Goal: Information Seeking & Learning: Learn about a topic

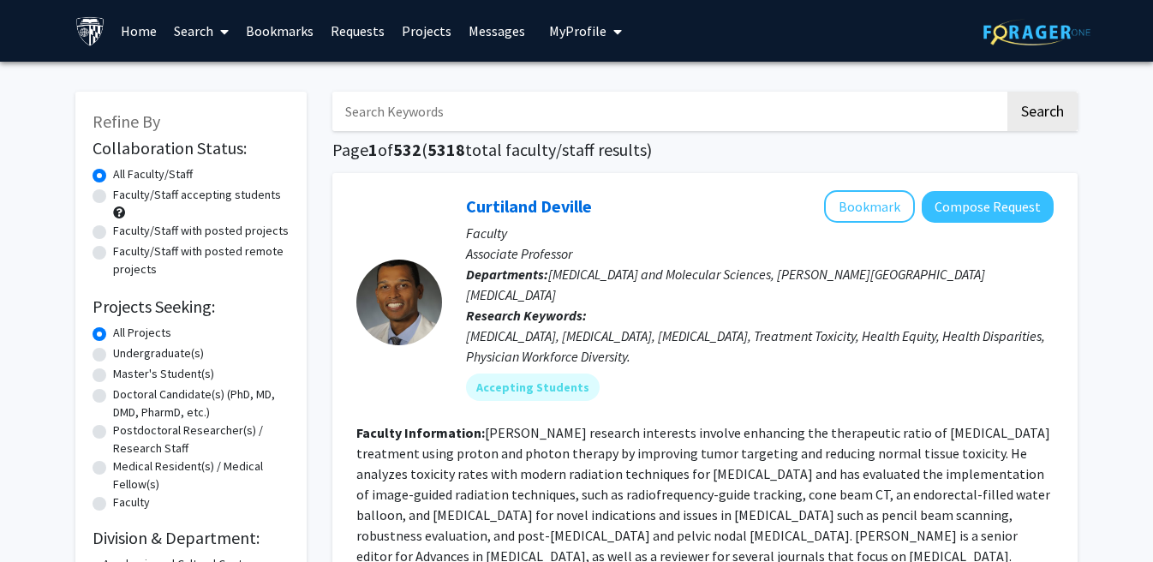
click at [577, 103] on input "Search Keywords" at bounding box center [668, 111] width 673 height 39
type input "child psychology"
click at [1042, 114] on button "Search" at bounding box center [1043, 111] width 70 height 39
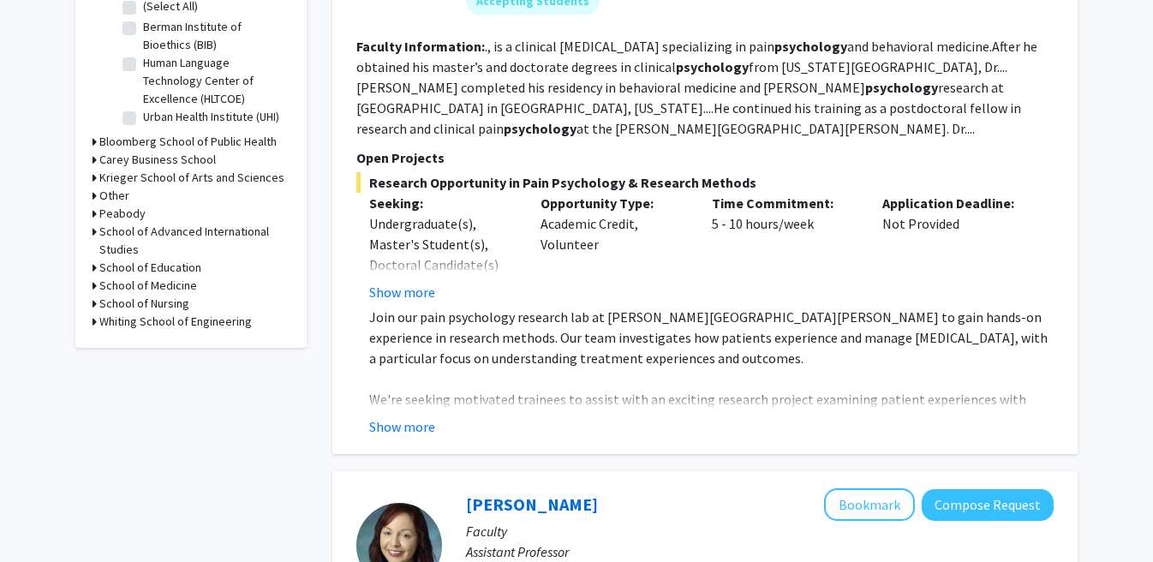
scroll to position [738, 0]
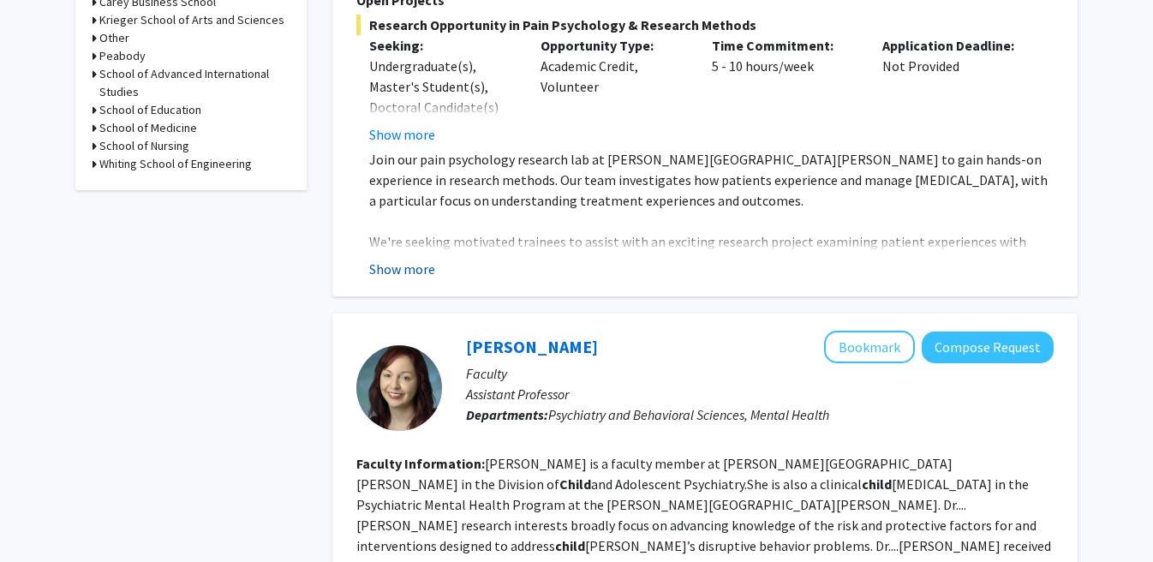
click at [432, 268] on button "Show more" at bounding box center [402, 269] width 66 height 21
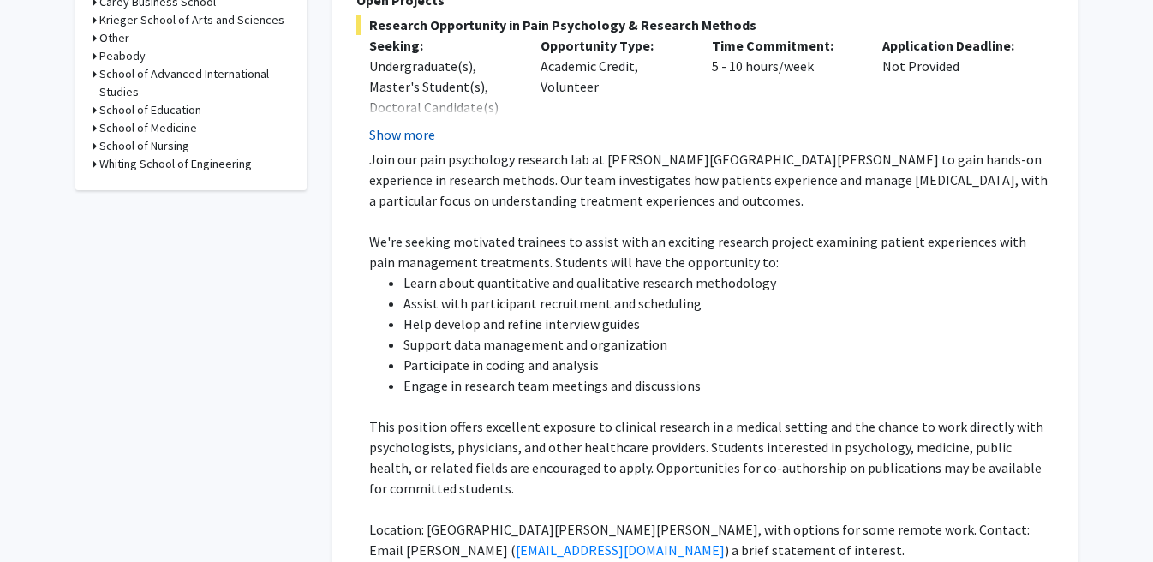
click at [416, 137] on button "Show more" at bounding box center [402, 134] width 66 height 21
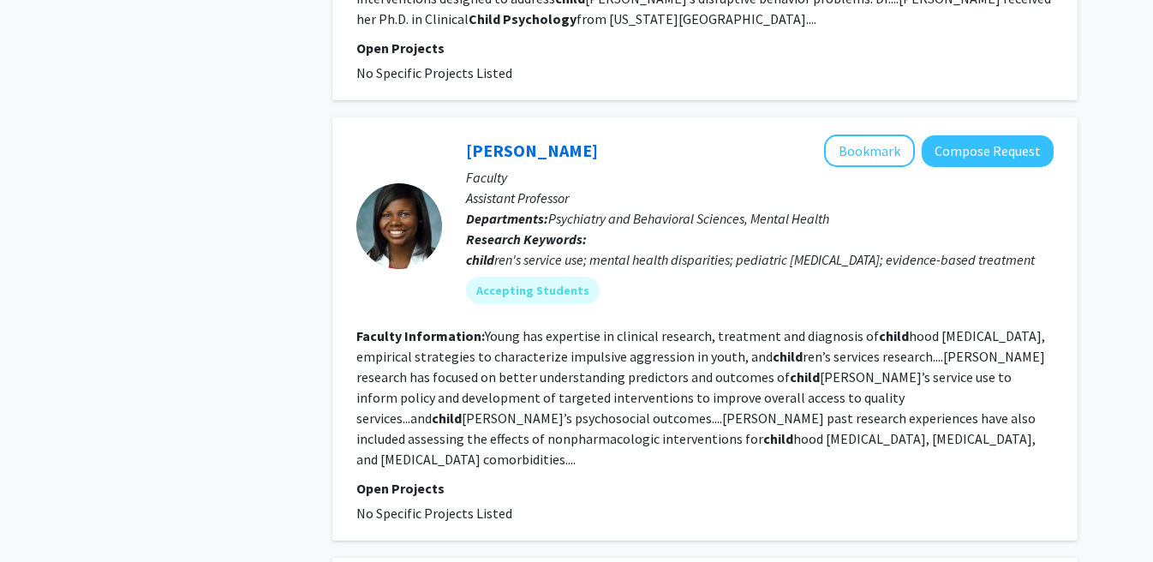
scroll to position [1709, 0]
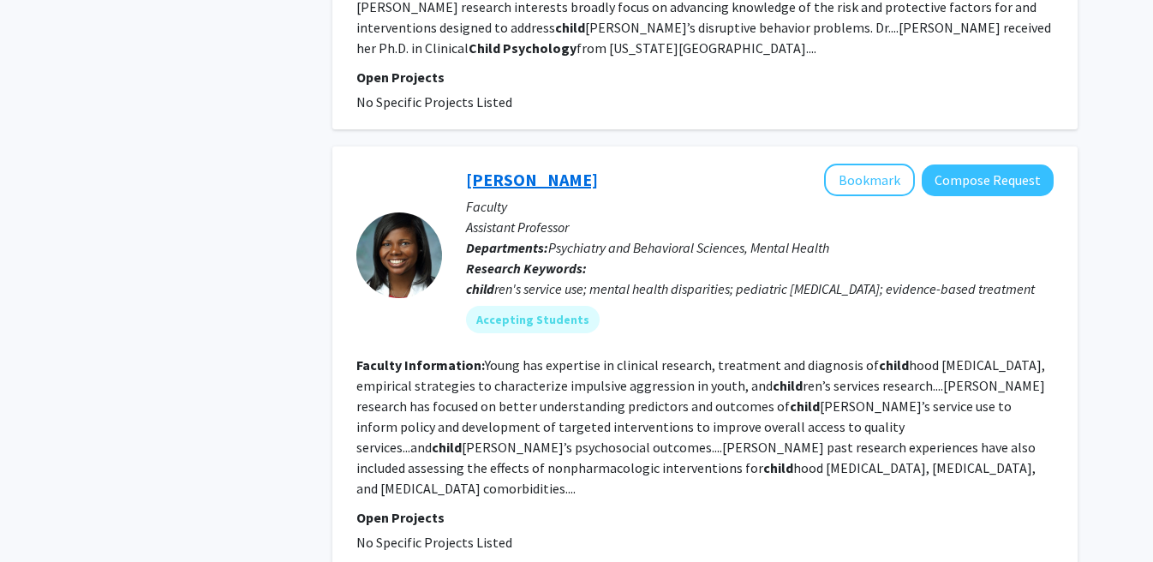
click at [538, 169] on link "[PERSON_NAME]" at bounding box center [532, 179] width 132 height 21
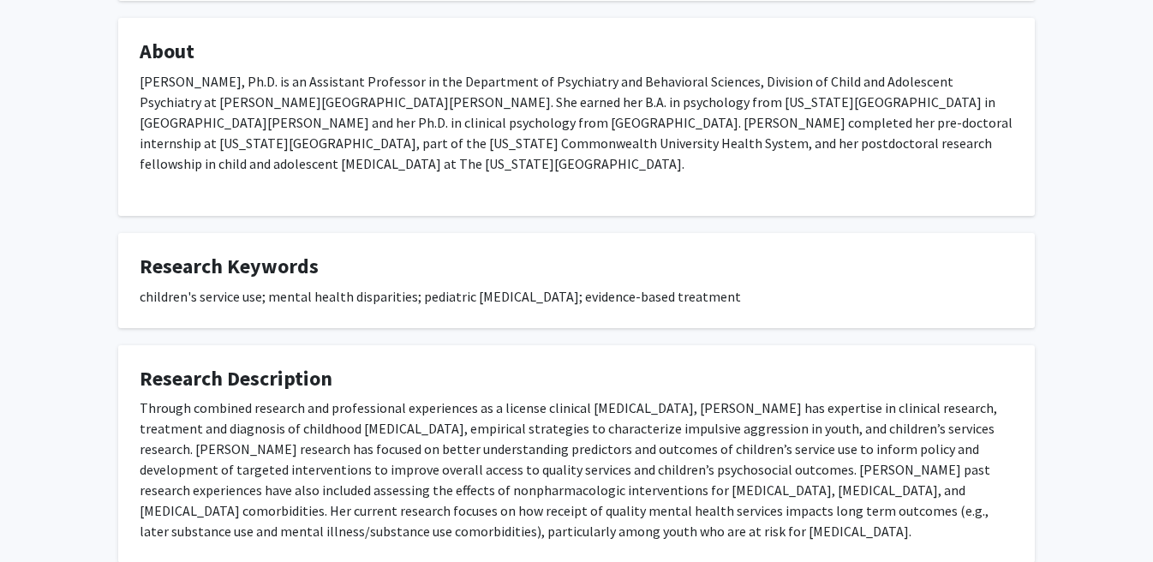
scroll to position [291, 0]
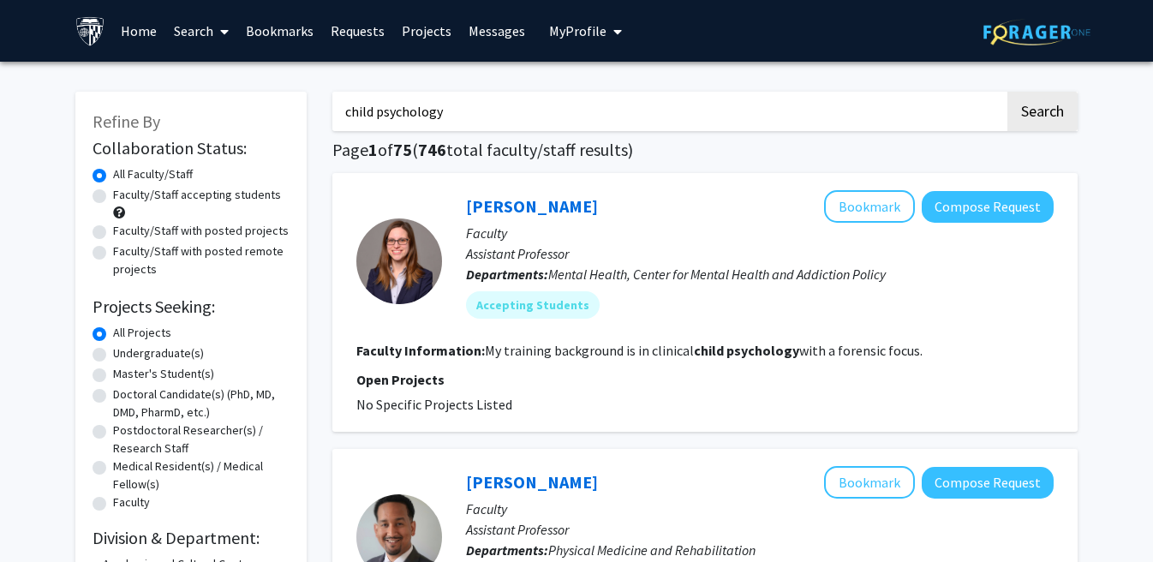
scroll to position [9, 0]
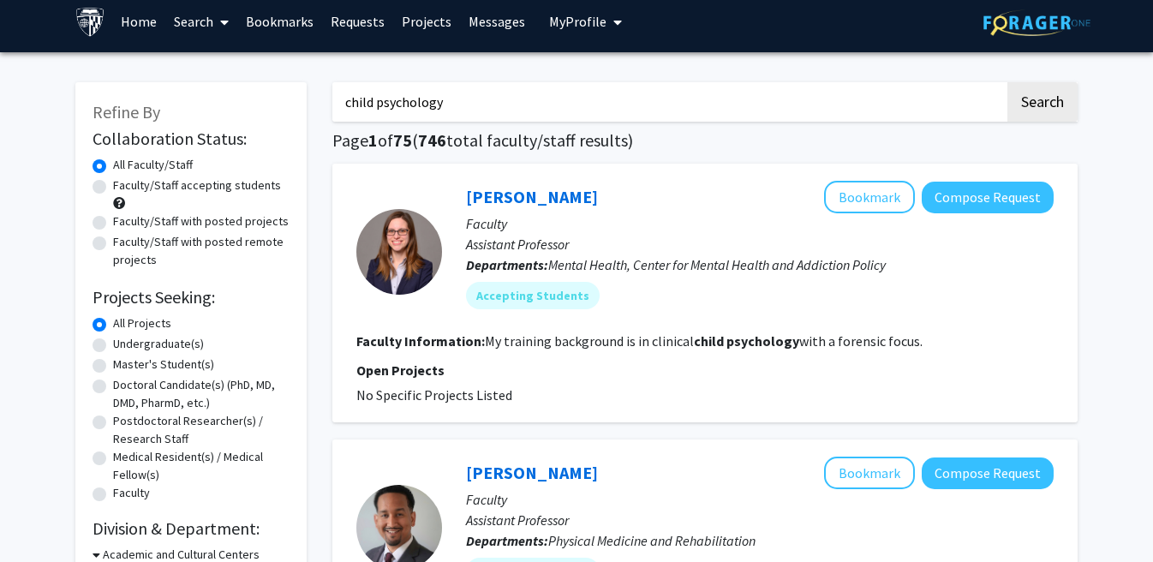
click at [177, 186] on label "Faculty/Staff accepting students" at bounding box center [197, 186] width 168 height 18
click at [124, 186] on input "Faculty/Staff accepting students" at bounding box center [118, 182] width 11 height 11
radio input "true"
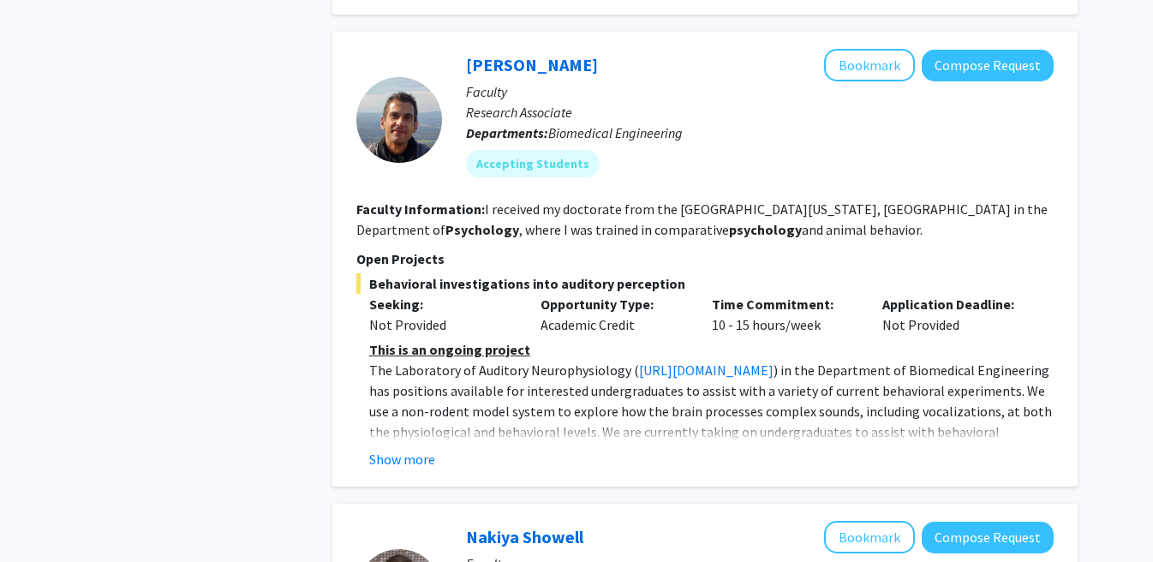
scroll to position [1850, 0]
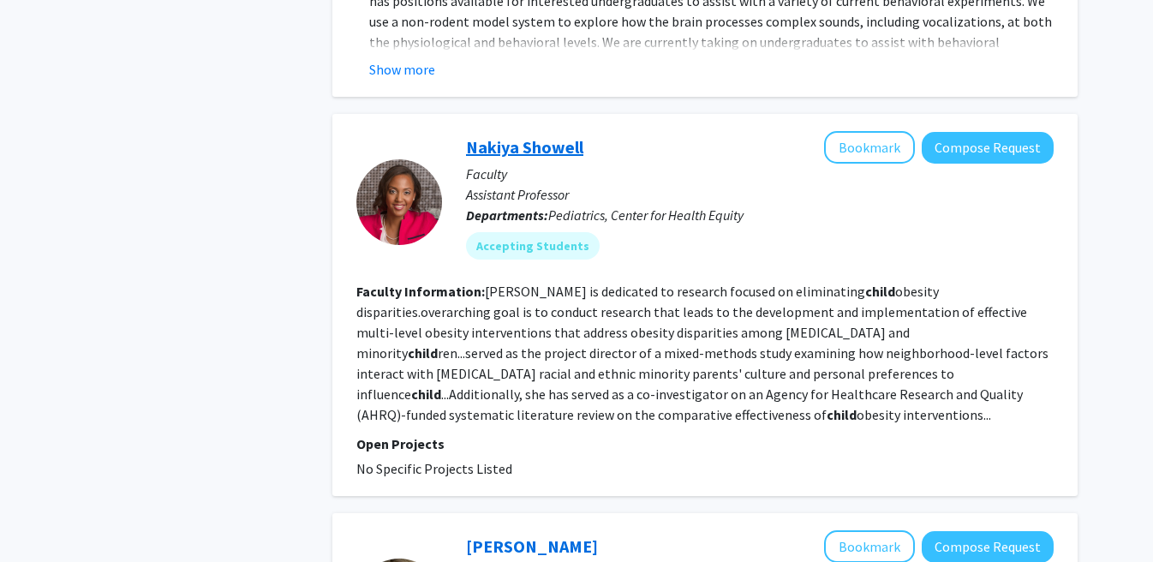
click at [536, 136] on link "Nakiya Showell" at bounding box center [524, 146] width 117 height 21
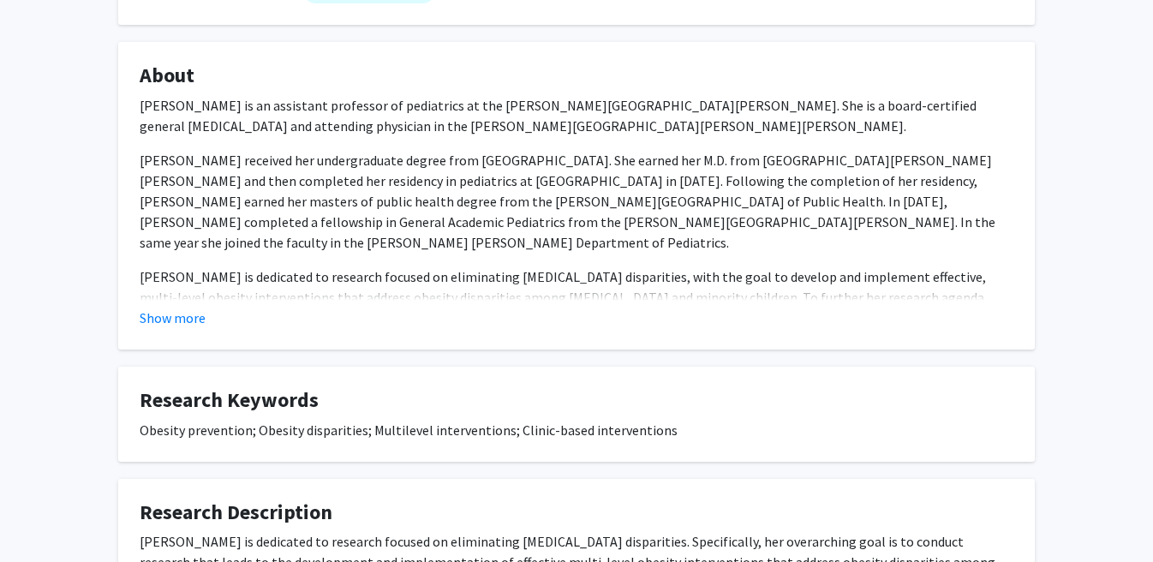
scroll to position [254, 0]
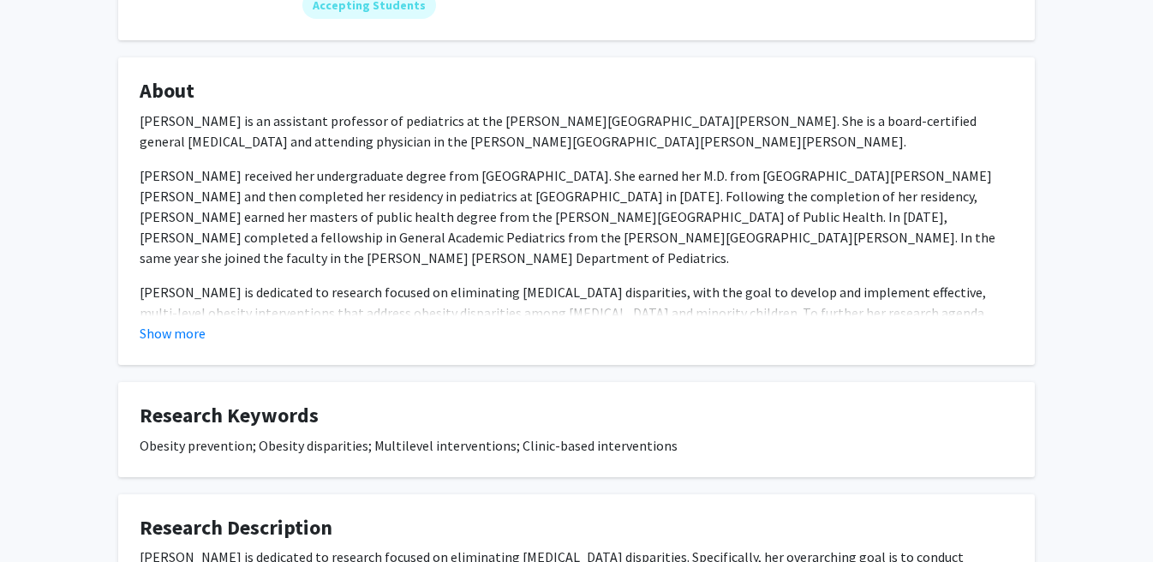
click at [177, 321] on fg-read-more "[PERSON_NAME] is an assistant professor of pediatrics at the [PERSON_NAME][GEOG…" at bounding box center [577, 227] width 874 height 233
click at [178, 333] on button "Show more" at bounding box center [173, 333] width 66 height 21
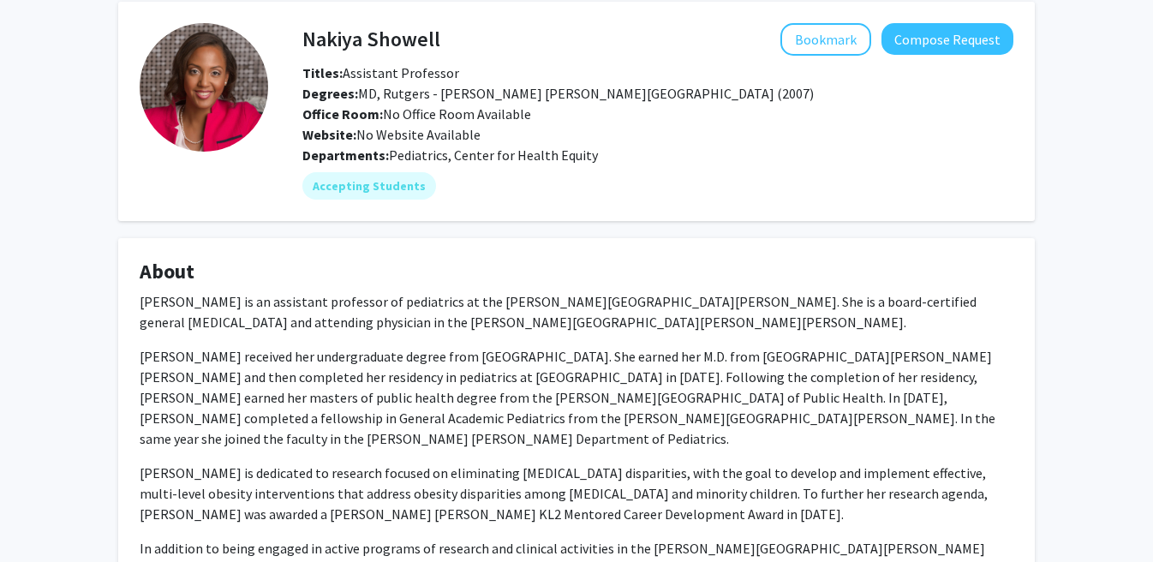
scroll to position [40, 0]
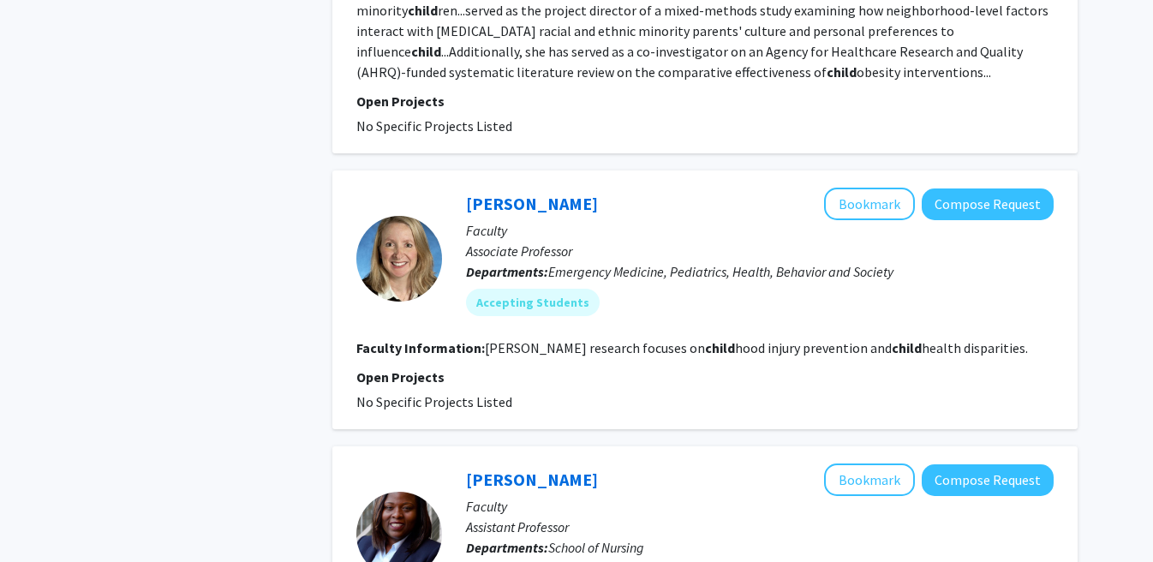
scroll to position [2209, 0]
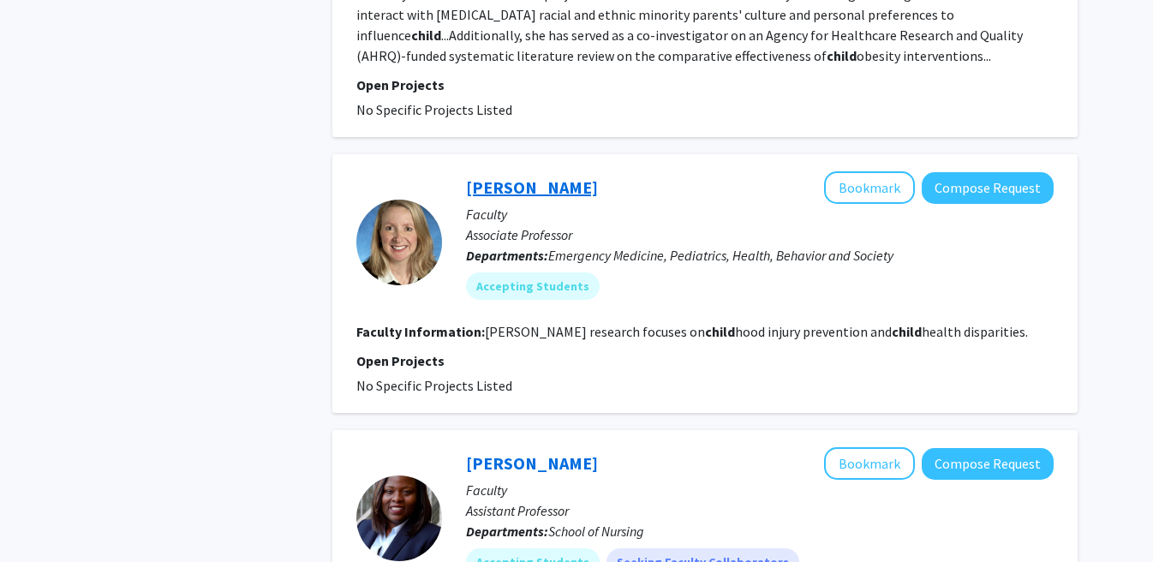
click at [501, 177] on link "[PERSON_NAME]" at bounding box center [532, 187] width 132 height 21
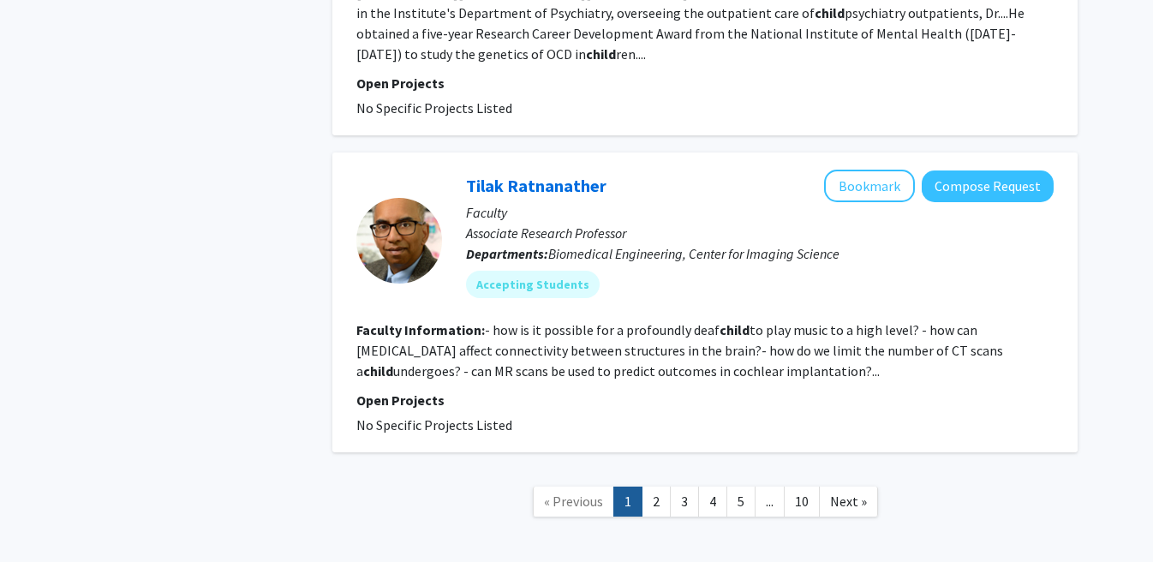
scroll to position [3725, 0]
click at [658, 488] on link "2" at bounding box center [656, 503] width 29 height 30
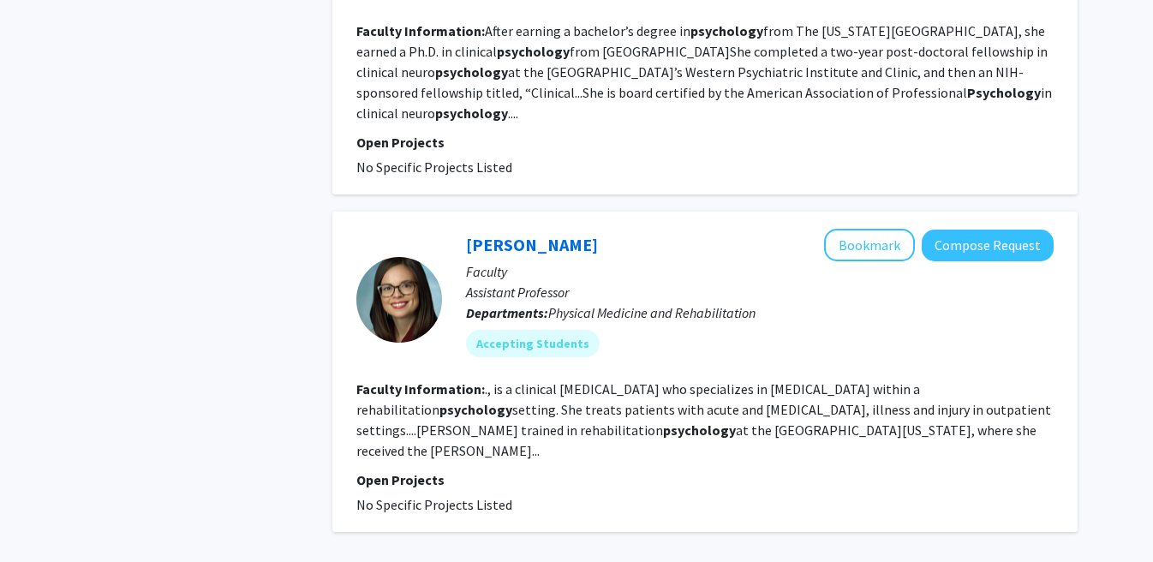
scroll to position [3245, 0]
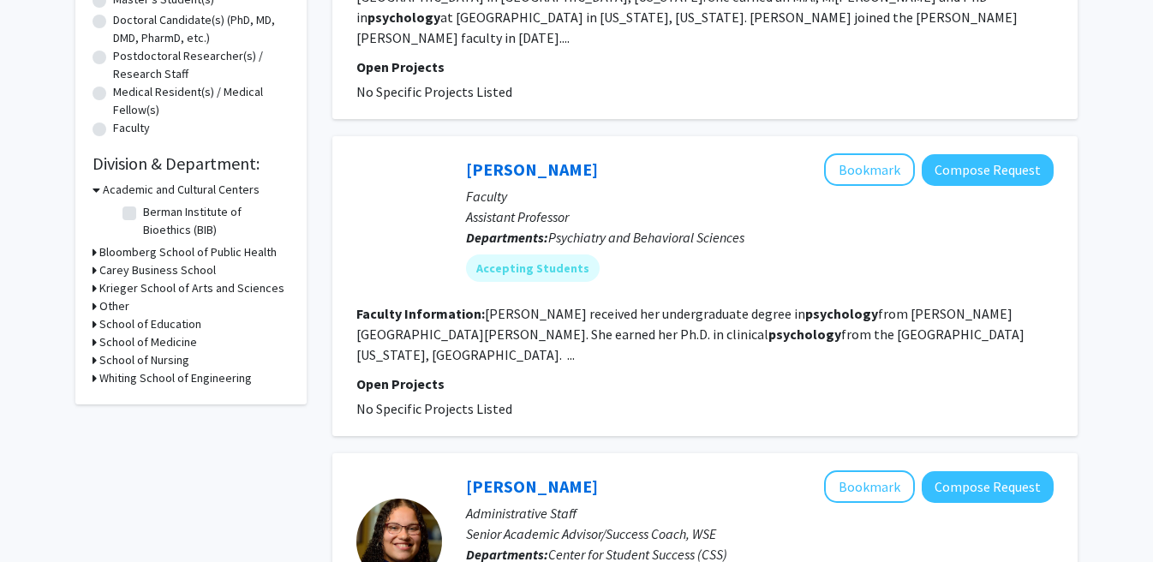
scroll to position [375, 0]
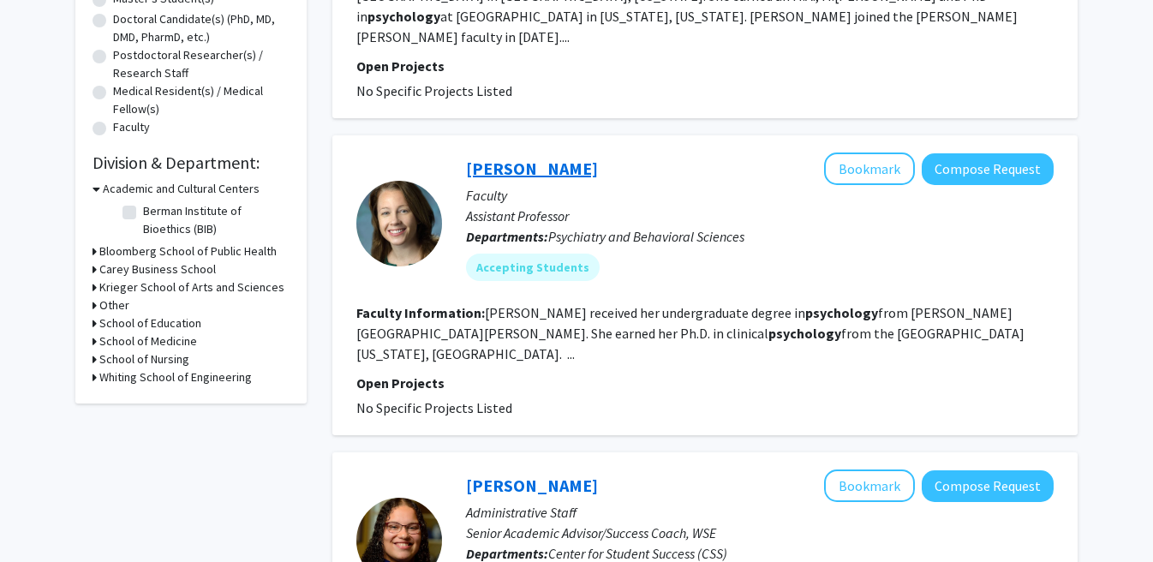
click at [512, 158] on link "[PERSON_NAME]" at bounding box center [532, 168] width 132 height 21
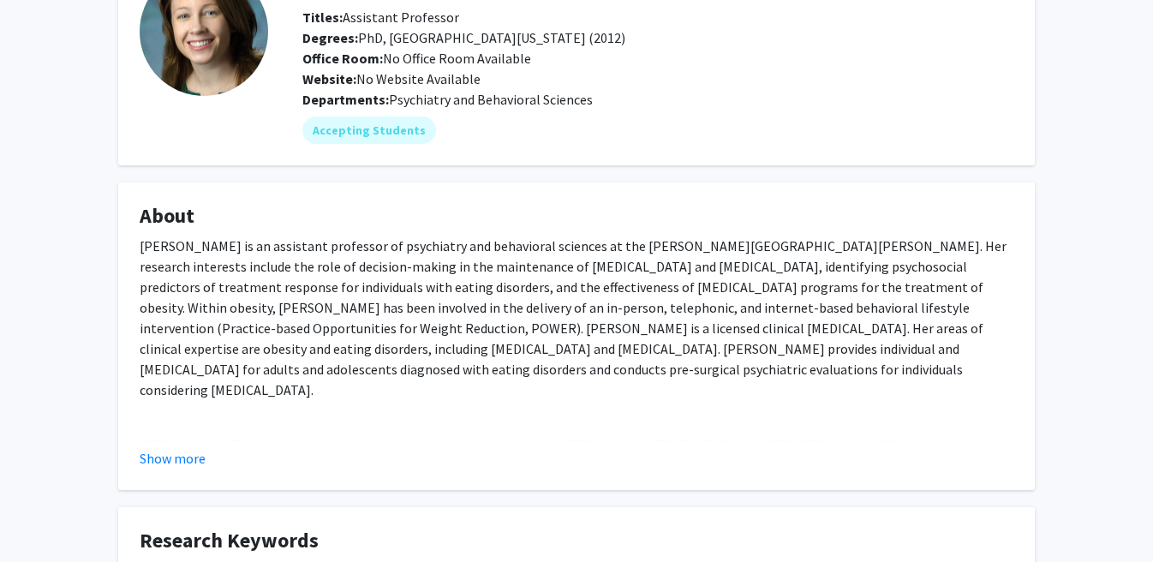
scroll to position [274, 0]
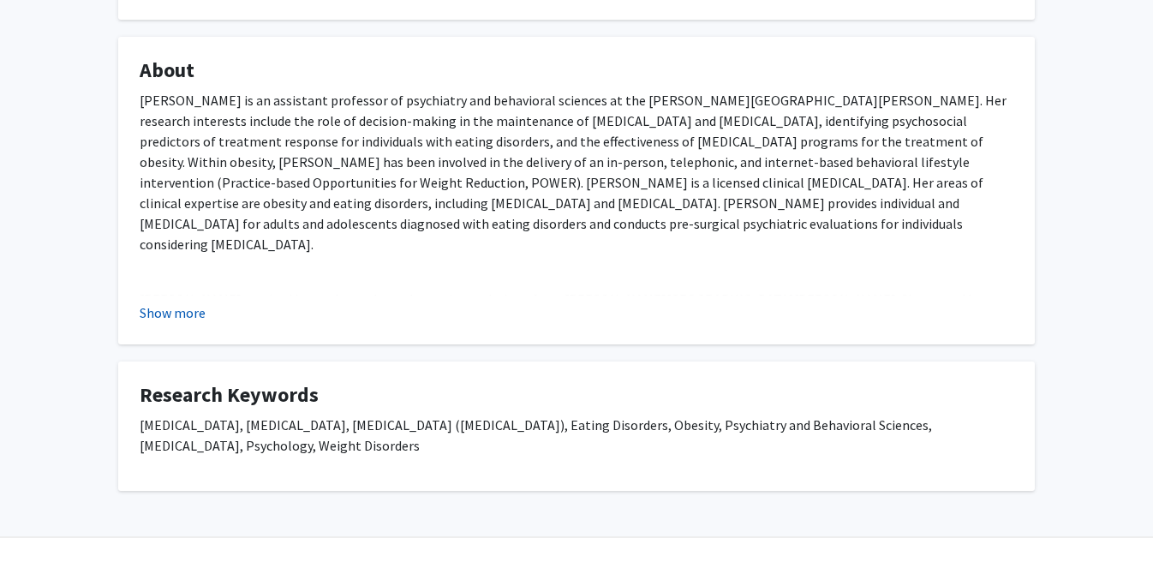
click at [183, 314] on button "Show more" at bounding box center [173, 312] width 66 height 21
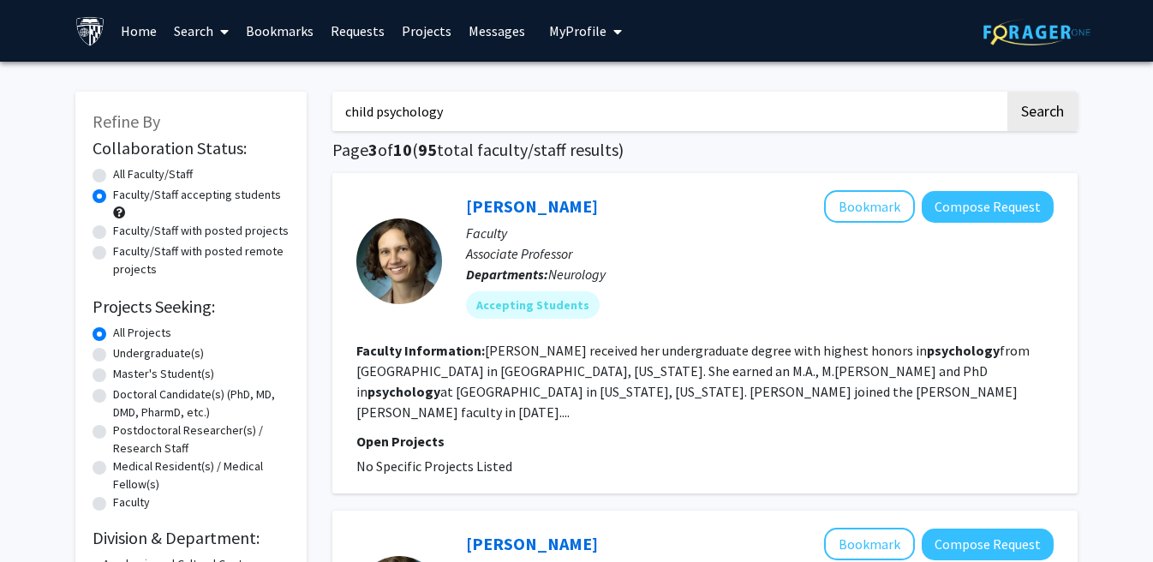
click at [396, 113] on input "child psychology" at bounding box center [668, 111] width 673 height 39
type input "child health"
click at [1042, 114] on button "Search" at bounding box center [1043, 111] width 70 height 39
radio input "true"
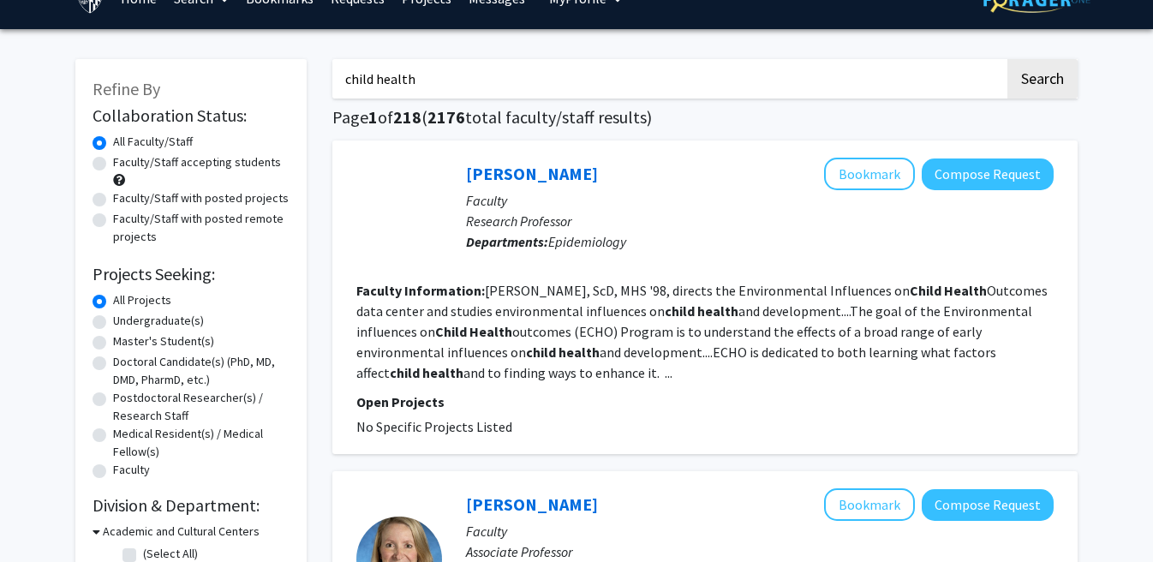
scroll to position [44, 0]
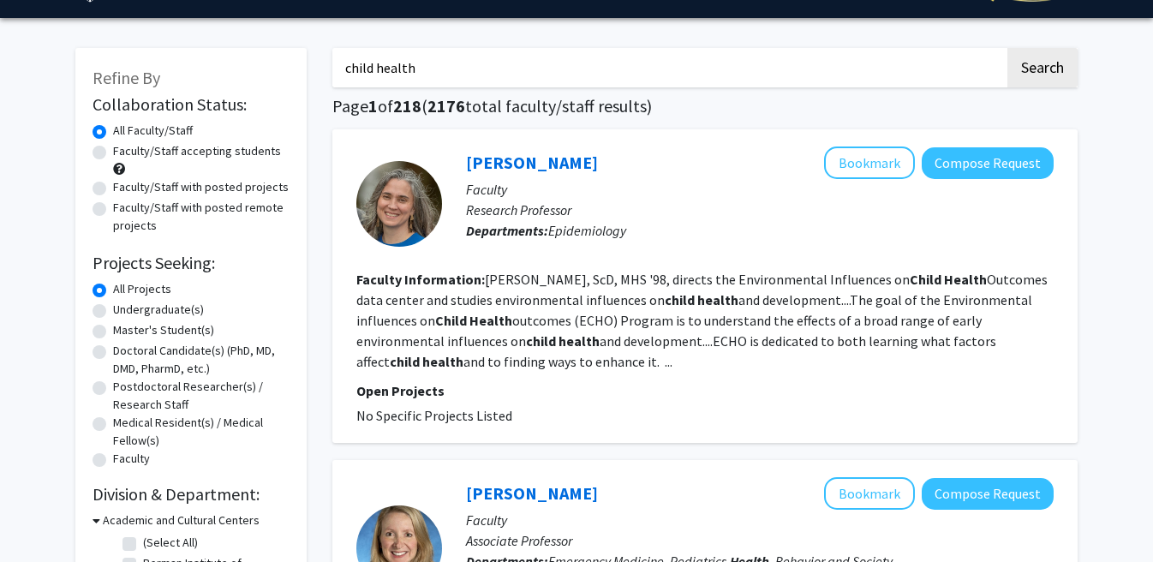
click at [187, 156] on label "Faculty/Staff accepting students" at bounding box center [197, 151] width 168 height 18
click at [124, 153] on input "Faculty/Staff accepting students" at bounding box center [118, 147] width 11 height 11
radio input "true"
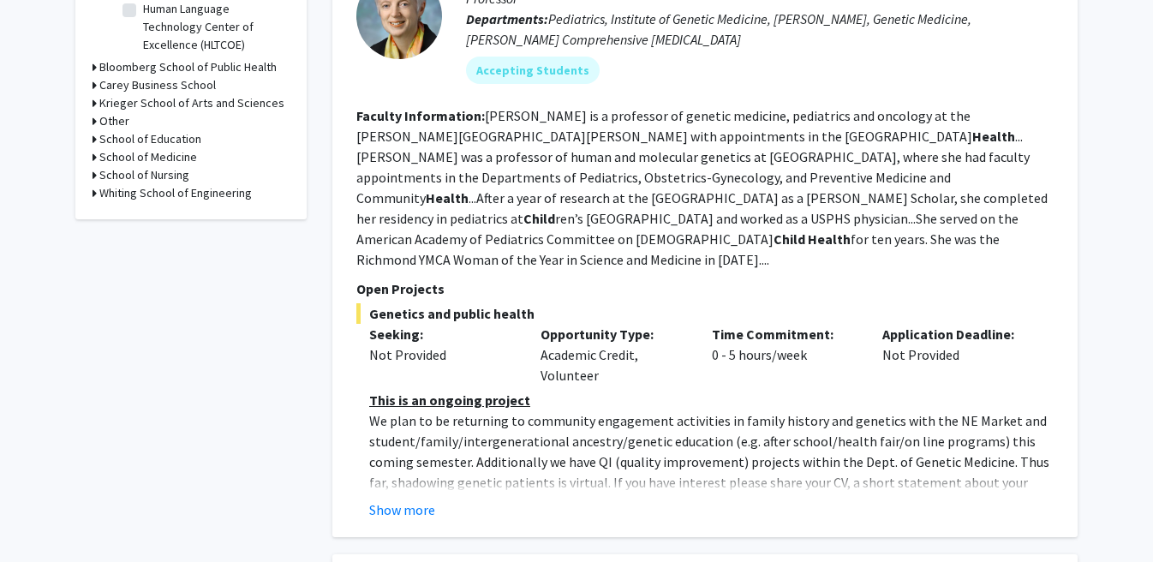
scroll to position [662, 0]
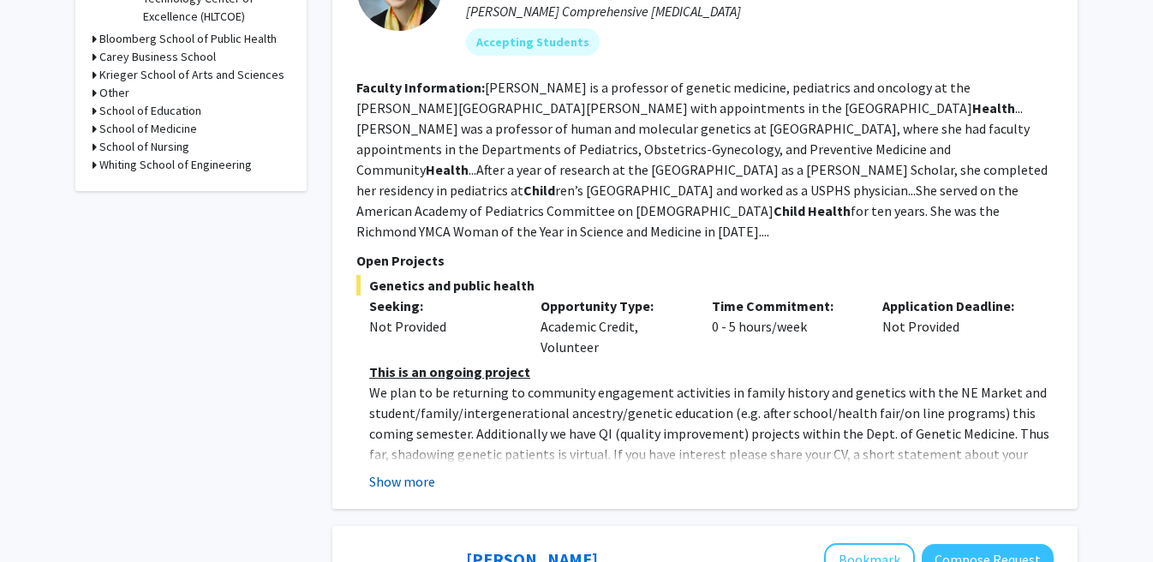
click at [397, 484] on button "Show more" at bounding box center [402, 481] width 66 height 21
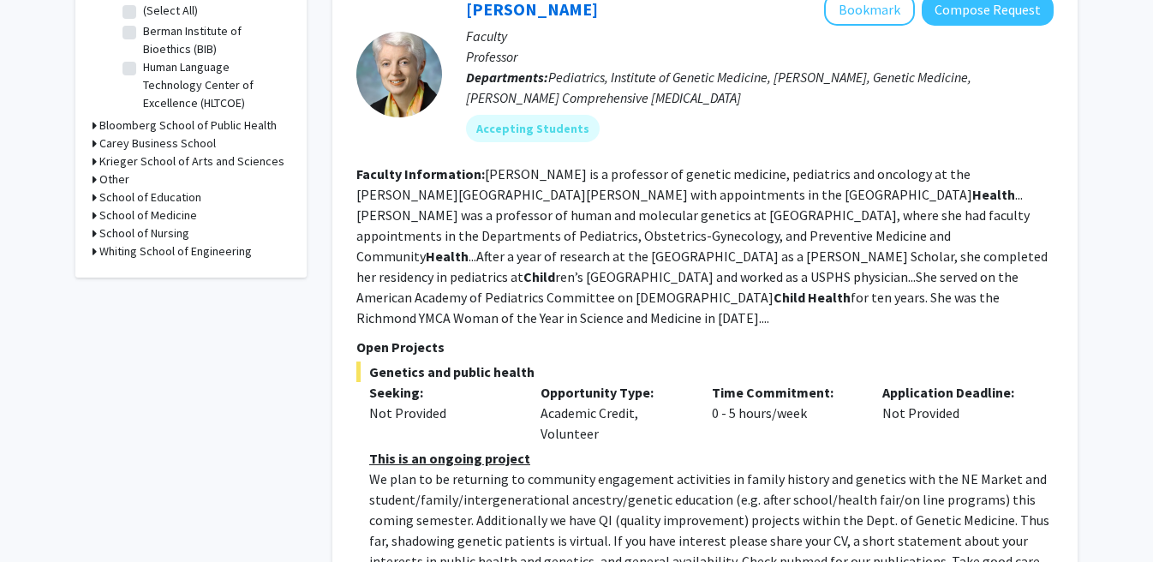
scroll to position [526, 0]
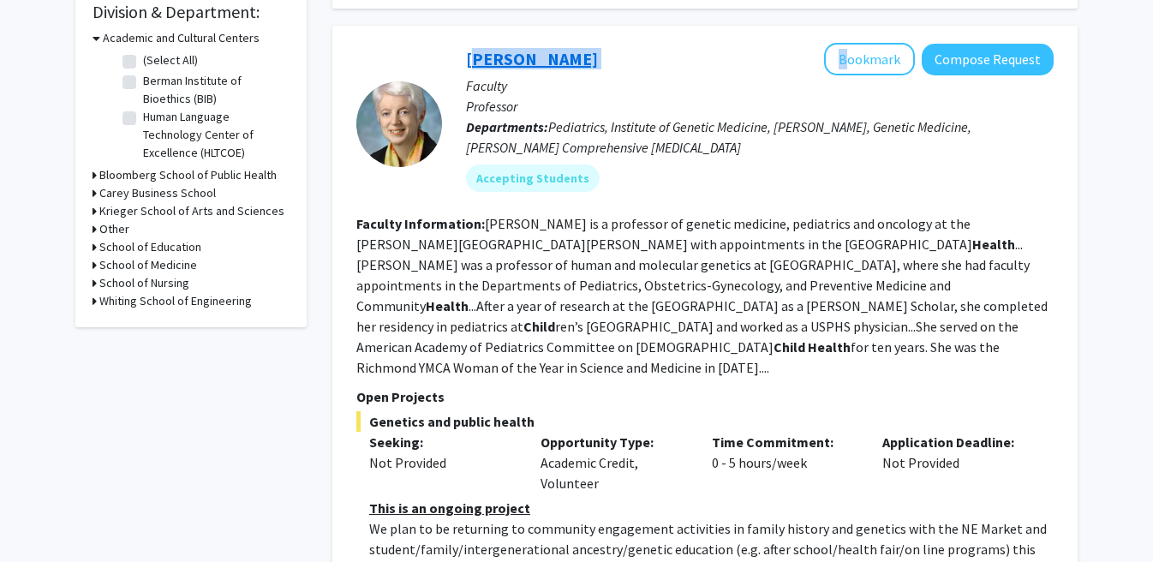
drag, startPoint x: 592, startPoint y: 58, endPoint x: 468, endPoint y: 56, distance: 124.3
click at [468, 56] on div "[PERSON_NAME] Bookmark Compose Request" at bounding box center [760, 59] width 588 height 33
copy div "[PERSON_NAME]"
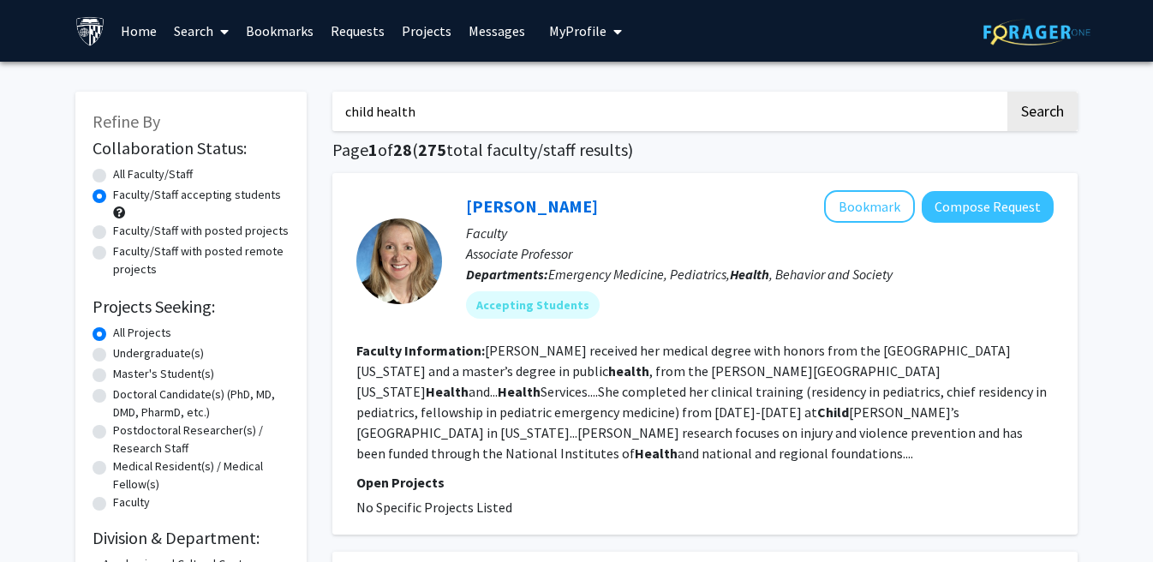
scroll to position [0, 0]
click at [468, 108] on input "child health" at bounding box center [668, 111] width 673 height 39
type input "biostatistics"
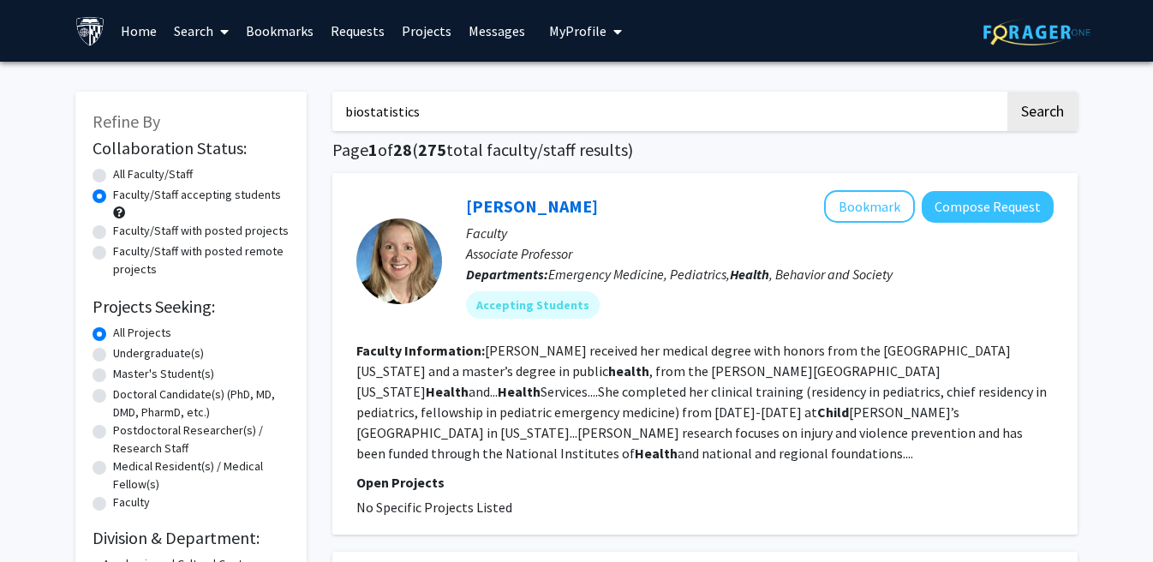
click at [1042, 114] on button "Search" at bounding box center [1043, 111] width 70 height 39
radio input "true"
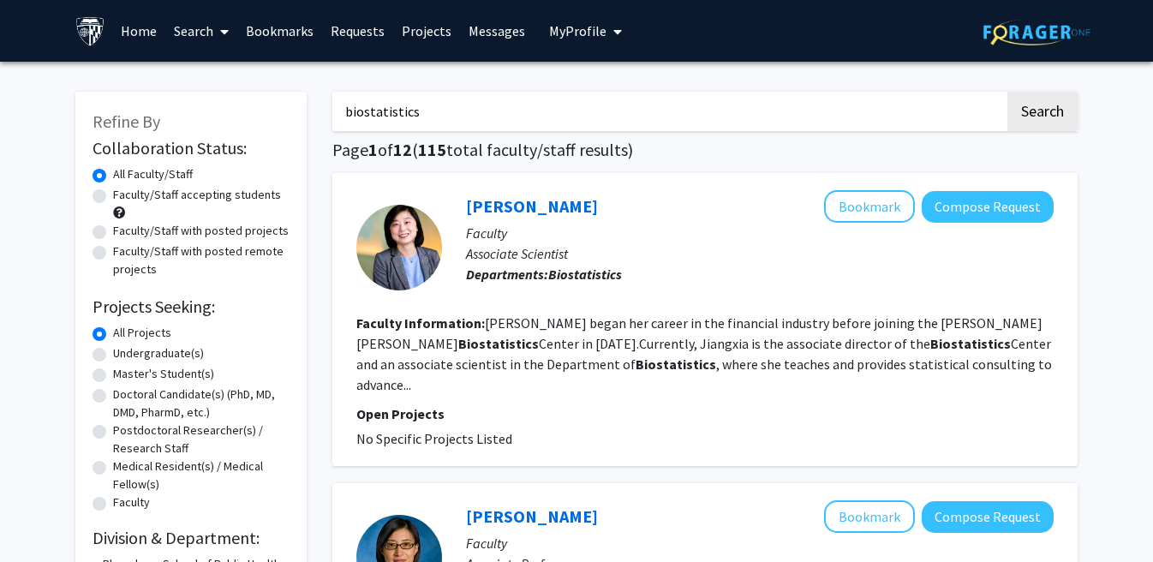
click at [215, 204] on label "Faculty/Staff accepting students" at bounding box center [197, 195] width 168 height 18
click at [124, 197] on input "Faculty/Staff accepting students" at bounding box center [118, 191] width 11 height 11
radio input "true"
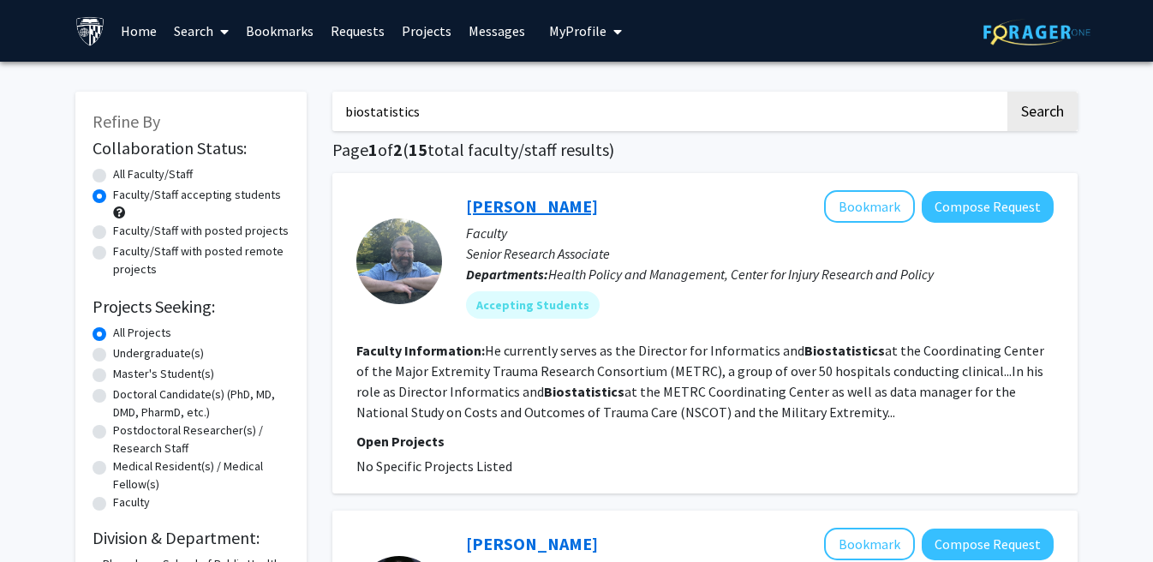
click at [535, 210] on link "[PERSON_NAME]" at bounding box center [532, 205] width 132 height 21
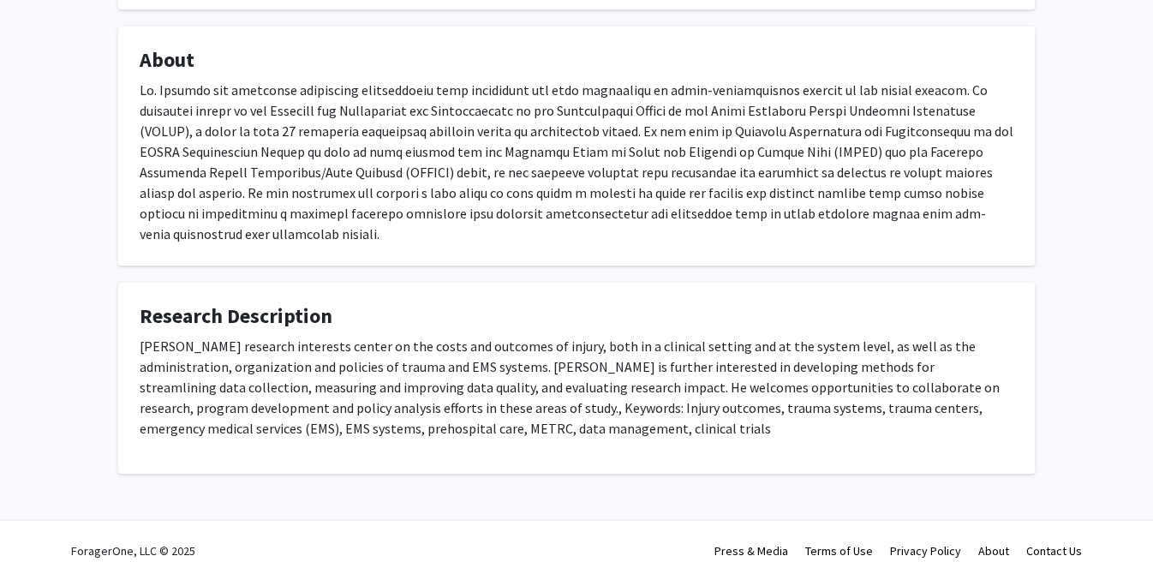
scroll to position [284, 0]
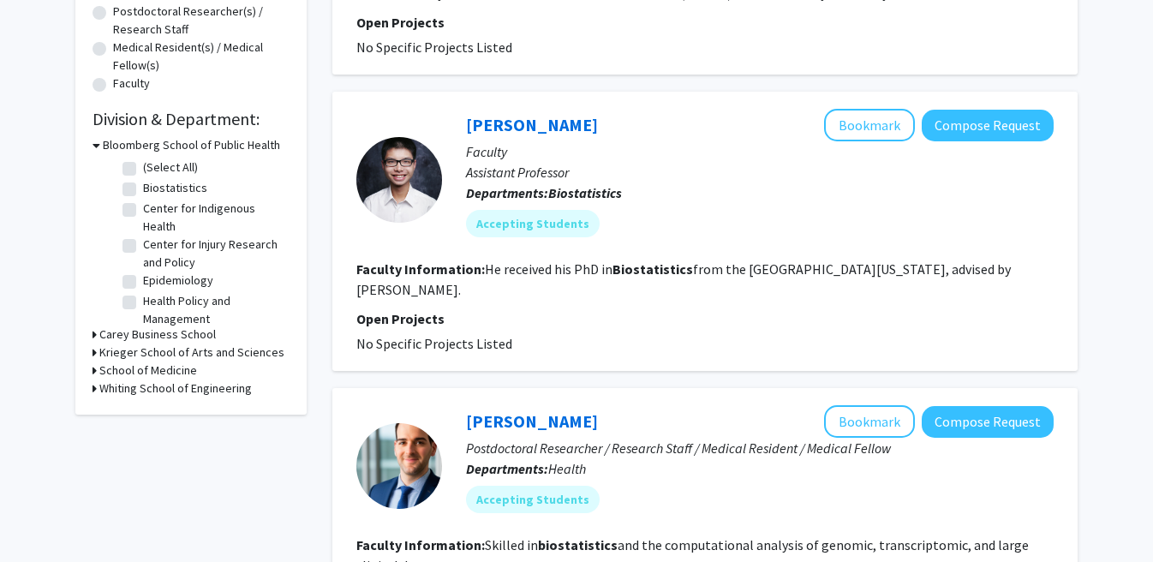
scroll to position [429, 0]
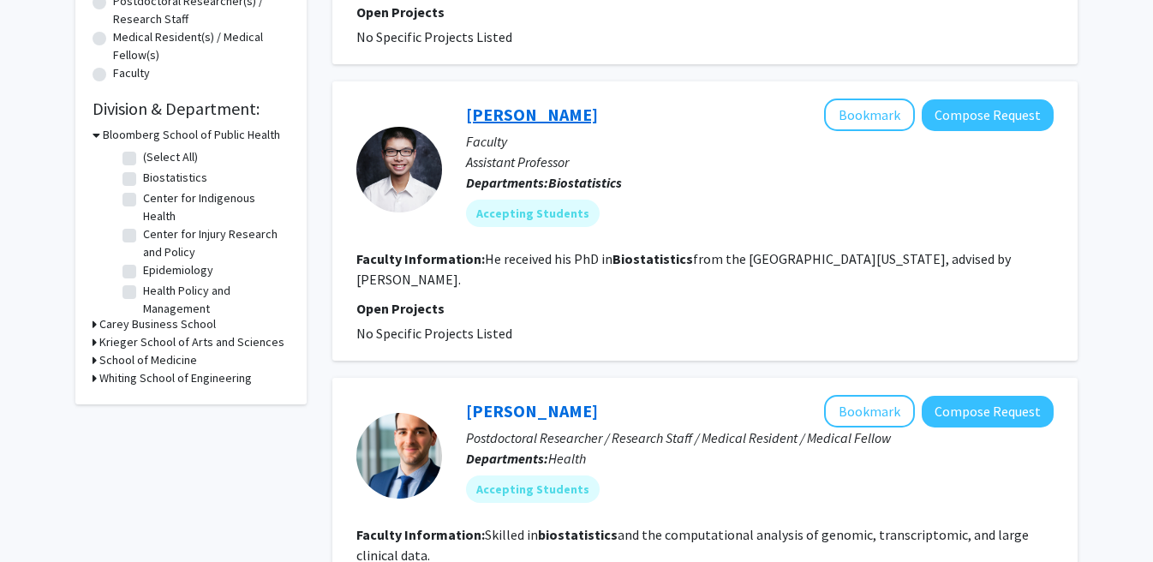
click at [518, 111] on link "[PERSON_NAME]" at bounding box center [532, 114] width 132 height 21
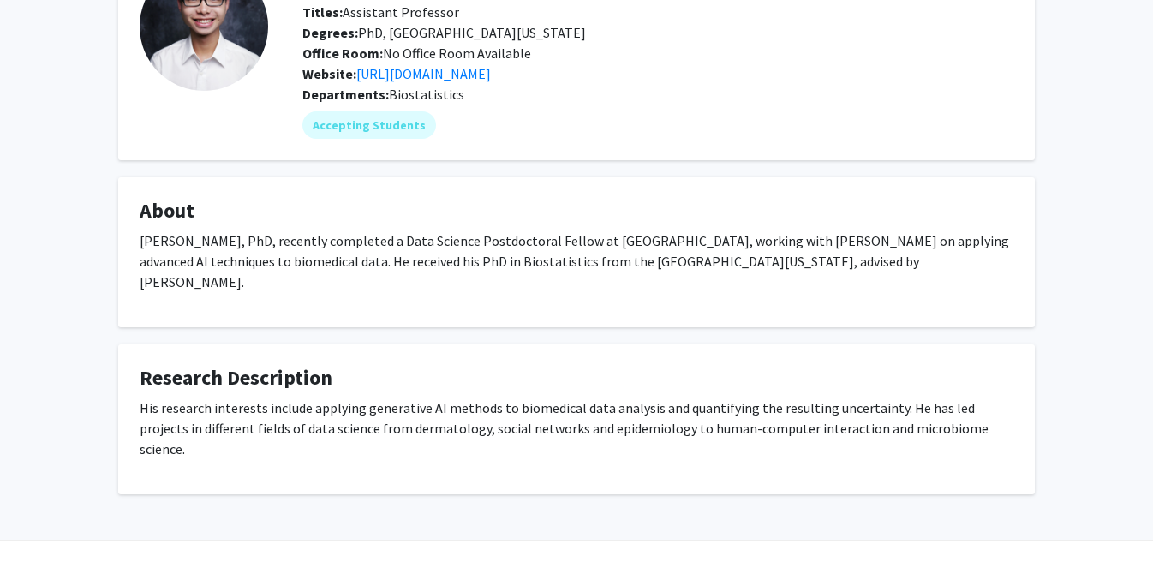
scroll to position [133, 0]
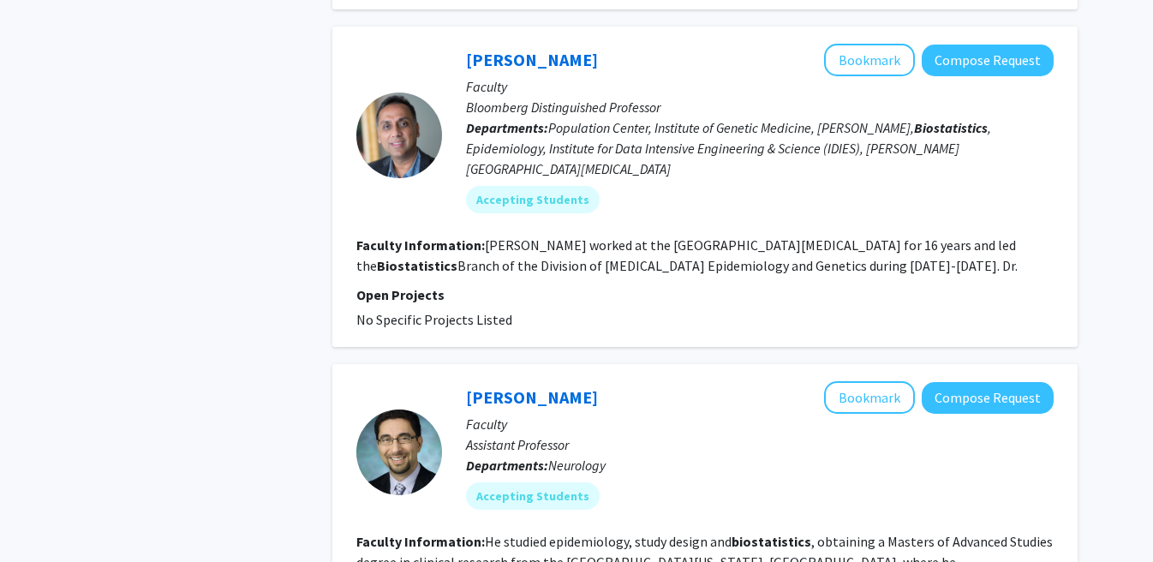
scroll to position [2772, 0]
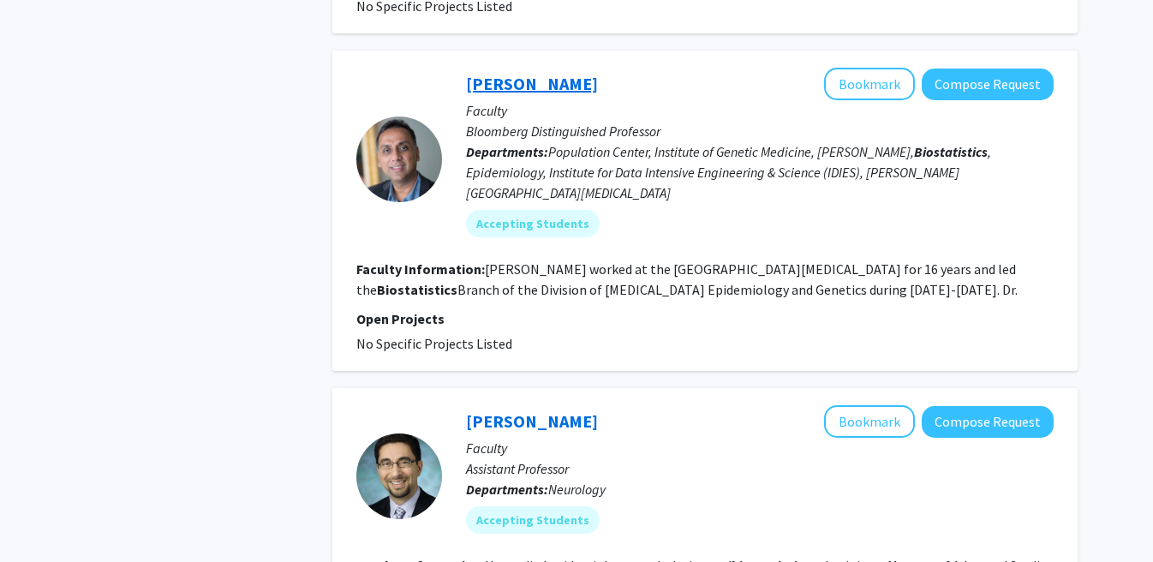
click at [578, 73] on link "[PERSON_NAME]" at bounding box center [532, 83] width 132 height 21
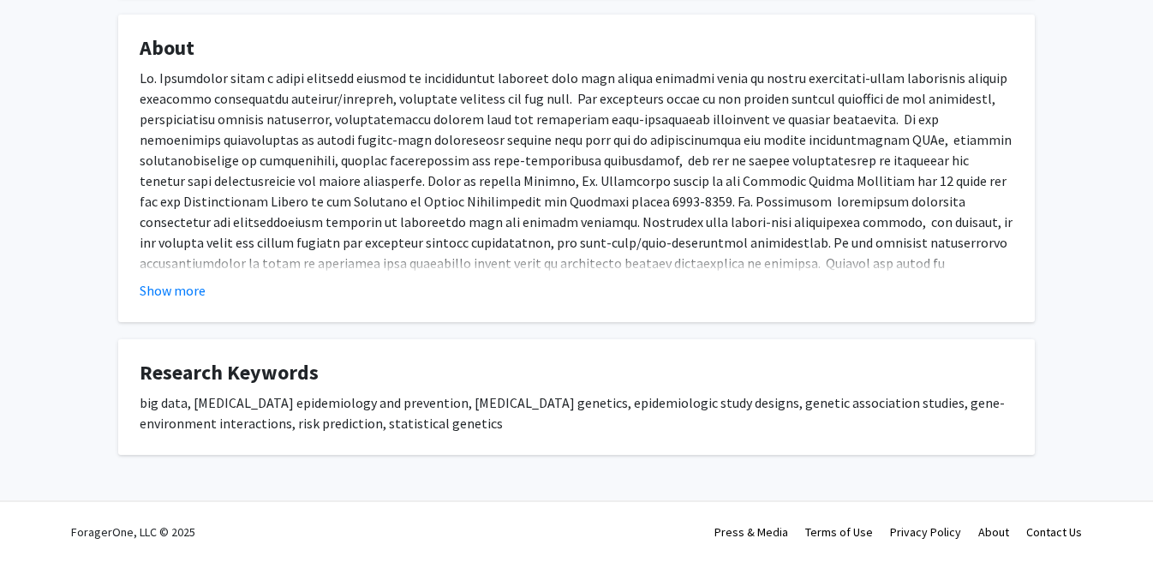
scroll to position [318, 0]
click at [198, 292] on button "Show more" at bounding box center [173, 290] width 66 height 21
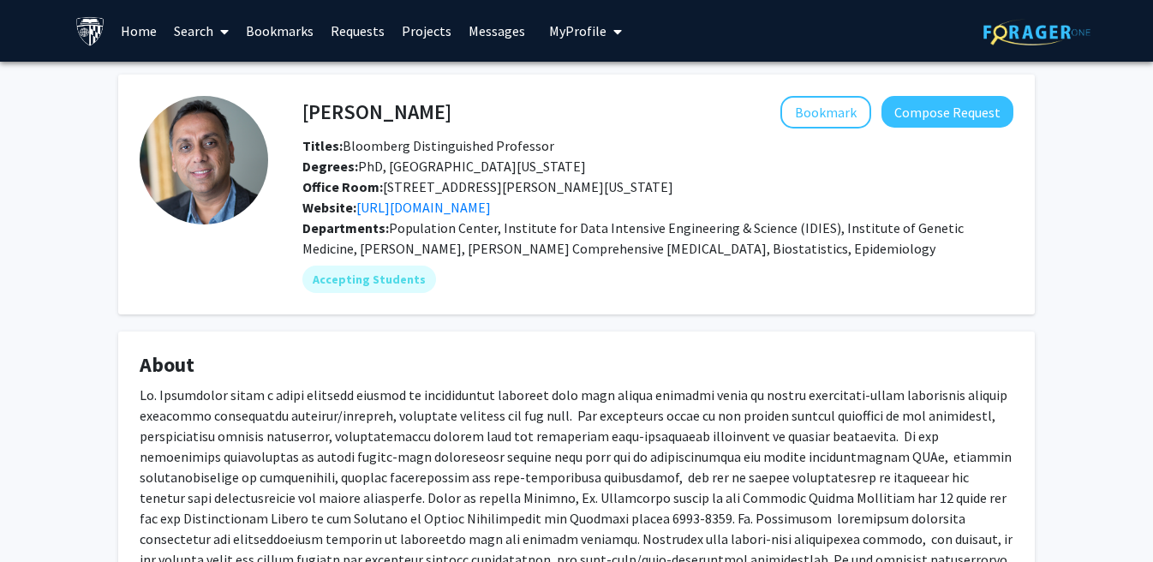
scroll to position [0, 0]
click at [431, 210] on link "[URL][DOMAIN_NAME]" at bounding box center [423, 207] width 135 height 17
